Goal: Task Accomplishment & Management: Manage account settings

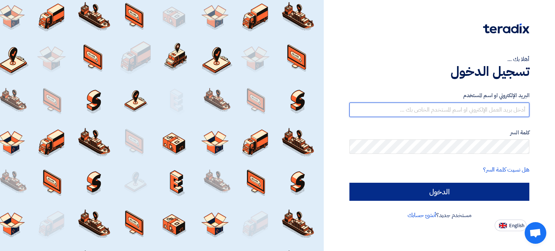
type input "[EMAIL_ADDRESS][DOMAIN_NAME]"
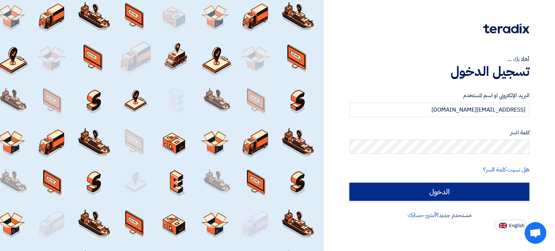
click at [460, 195] on input "الدخول" at bounding box center [440, 192] width 180 height 18
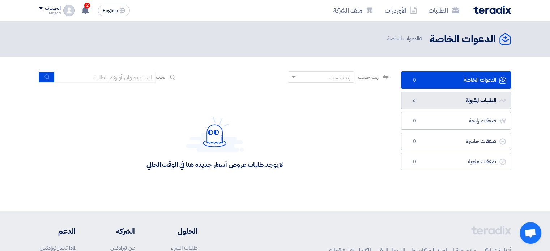
click at [425, 102] on link "الطلبات المقبولة الطلبات المقبولة 6" at bounding box center [456, 101] width 110 height 18
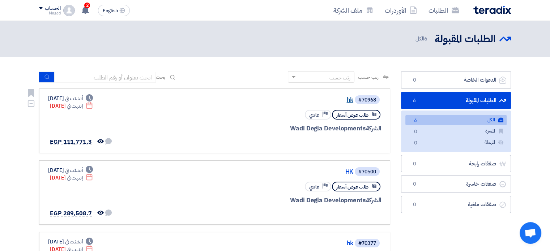
click at [344, 98] on link "hk" at bounding box center [281, 100] width 145 height 7
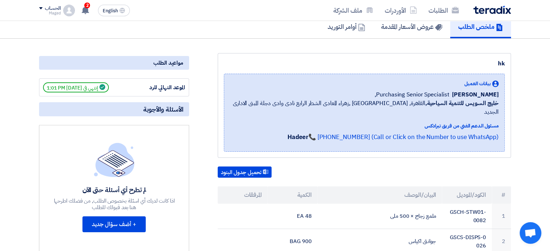
scroll to position [58, 0]
click at [391, 32] on link "عروض الأسعار المقدمة" at bounding box center [411, 27] width 77 height 23
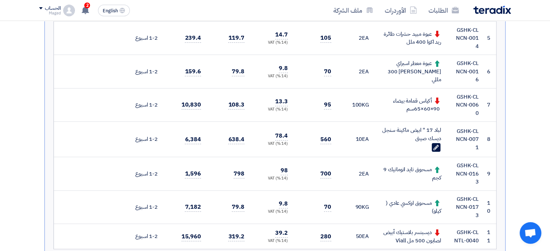
scroll to position [318, 0]
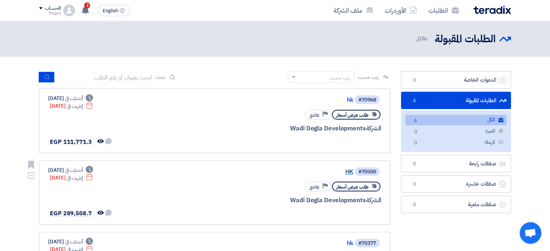
click at [346, 171] on link "HK" at bounding box center [281, 172] width 145 height 7
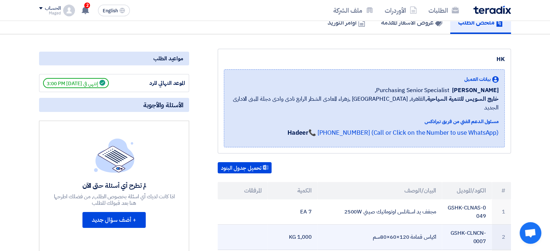
scroll to position [58, 0]
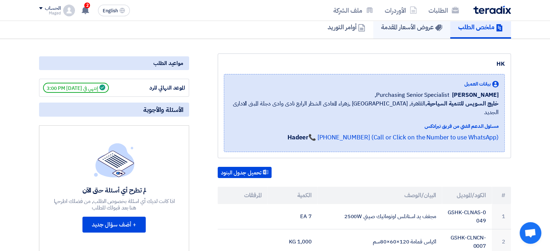
click at [418, 28] on h5 "عروض الأسعار المقدمة" at bounding box center [411, 27] width 61 height 8
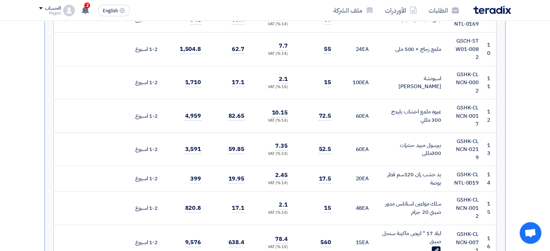
scroll to position [492, 0]
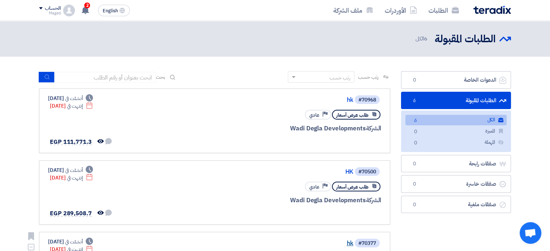
click at [346, 241] on link "hk" at bounding box center [281, 243] width 145 height 7
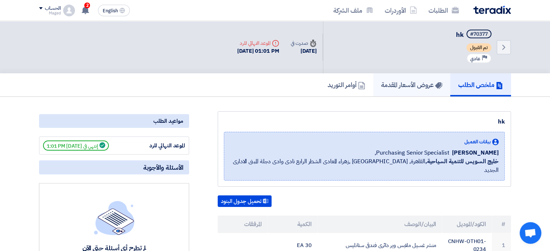
click at [401, 84] on h5 "عروض الأسعار المقدمة" at bounding box center [411, 85] width 61 height 8
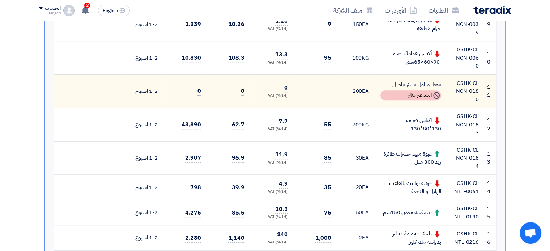
scroll to position [463, 0]
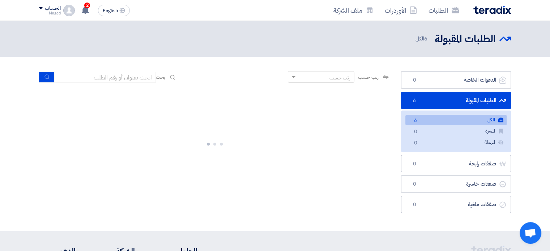
click at [428, 119] on link "الكل الكل 6" at bounding box center [455, 120] width 101 height 10
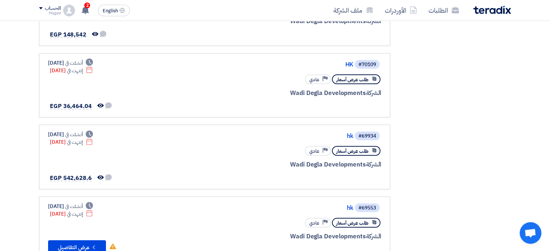
scroll to position [255, 0]
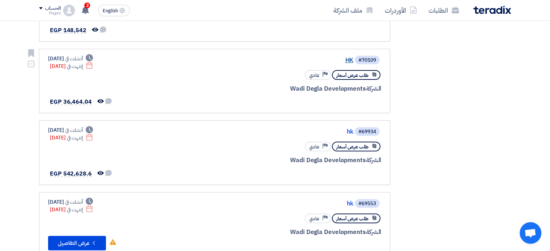
click at [350, 59] on link "HK" at bounding box center [281, 60] width 145 height 7
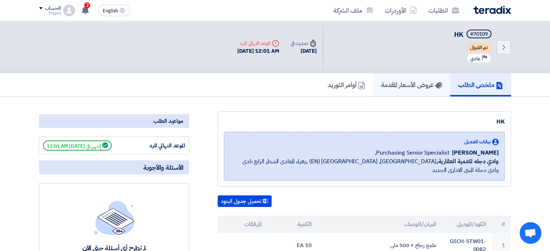
click at [404, 88] on h5 "عروض الأسعار المقدمة" at bounding box center [411, 85] width 61 height 8
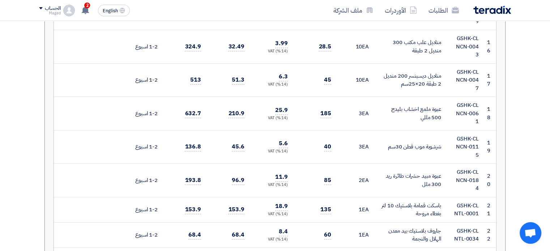
scroll to position [709, 0]
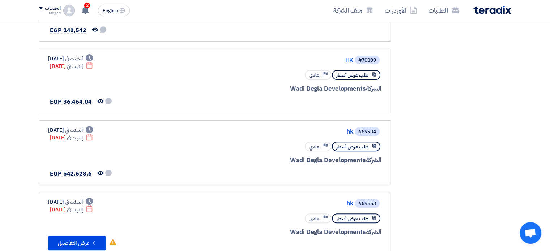
scroll to position [256, 0]
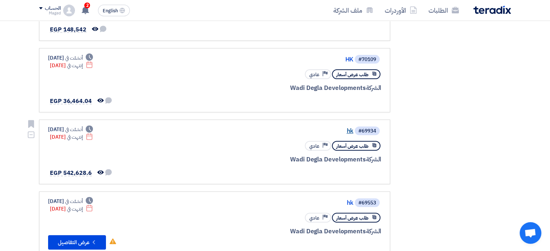
click at [349, 128] on link "hk" at bounding box center [281, 131] width 145 height 7
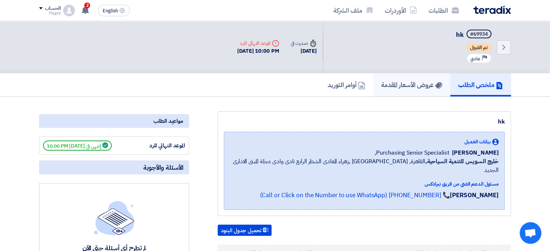
click at [410, 86] on h5 "عروض الأسعار المقدمة" at bounding box center [411, 85] width 61 height 8
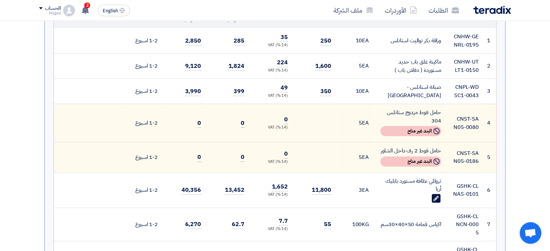
scroll to position [203, 0]
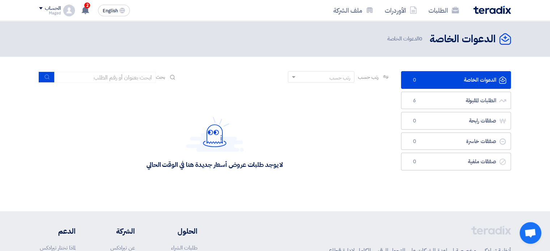
click at [64, 12] on img at bounding box center [69, 11] width 12 height 12
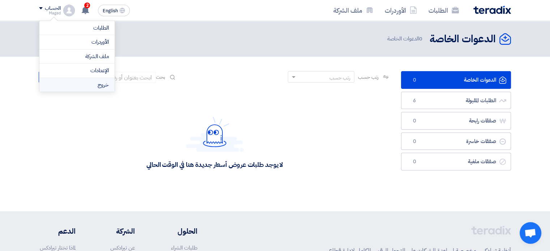
click at [91, 81] on li "خروج" at bounding box center [76, 85] width 75 height 14
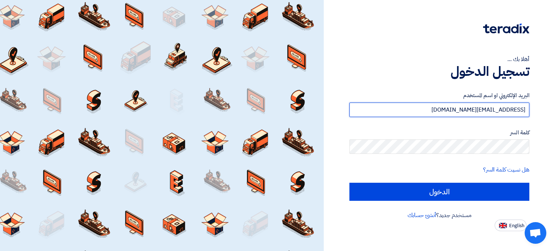
click at [422, 111] on input "[EMAIL_ADDRESS][DOMAIN_NAME]" at bounding box center [440, 110] width 180 height 14
type input "el-arkan@outlook.com"
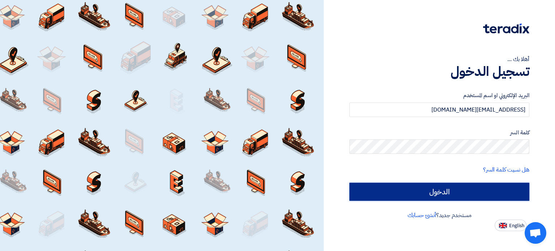
click at [437, 191] on input "الدخول" at bounding box center [440, 192] width 180 height 18
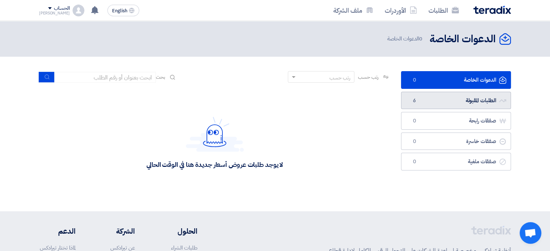
click at [461, 105] on link "الطلبات المقبولة الطلبات المقبولة 6" at bounding box center [456, 101] width 110 height 18
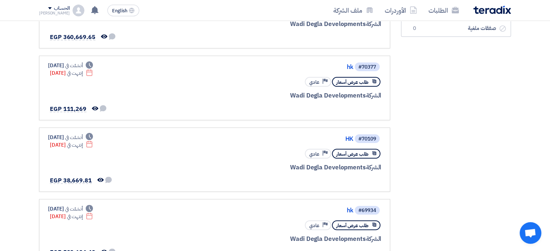
scroll to position [179, 0]
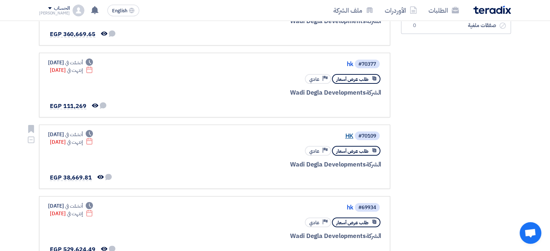
click at [351, 133] on link "HK" at bounding box center [281, 136] width 145 height 7
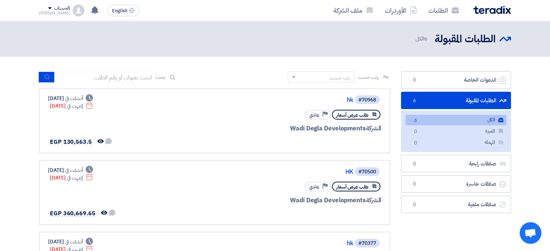
click at [458, 120] on link "الكل الكل 6" at bounding box center [455, 120] width 101 height 10
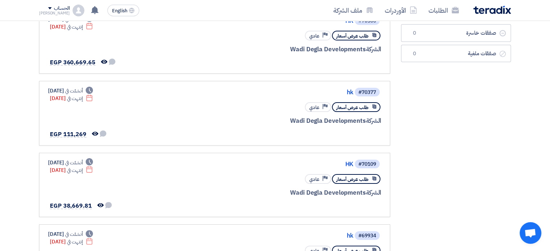
scroll to position [148, 0]
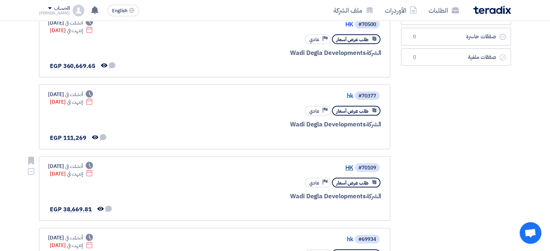
click at [346, 165] on link "HK" at bounding box center [281, 168] width 145 height 7
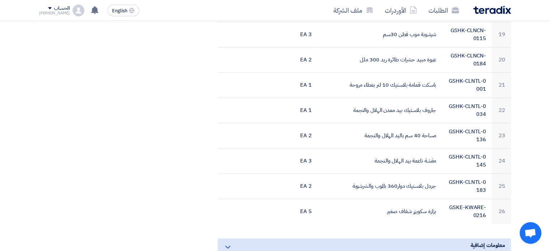
scroll to position [662, 0]
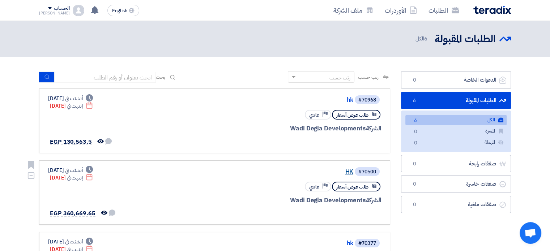
click at [345, 171] on link "HK" at bounding box center [281, 172] width 145 height 7
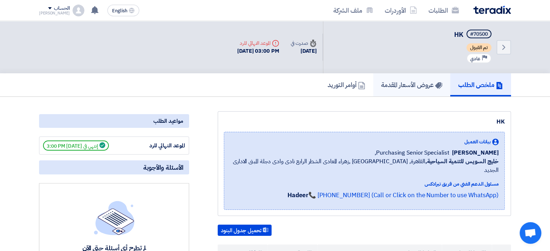
click at [414, 85] on h5 "عروض الأسعار المقدمة" at bounding box center [411, 85] width 61 height 8
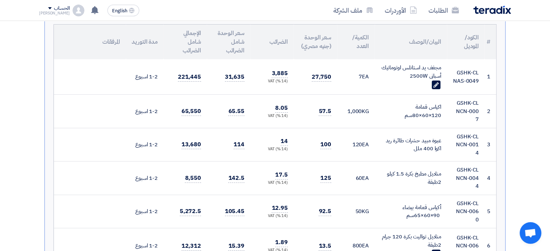
scroll to position [169, 0]
